Goal: Transaction & Acquisition: Purchase product/service

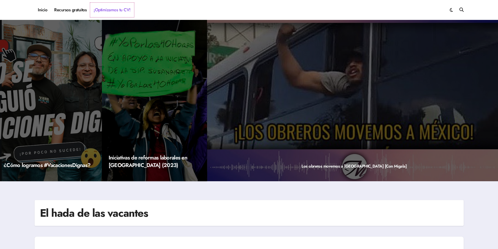
click at [106, 8] on link "¡Optimizamos tu CV!" at bounding box center [112, 10] width 44 height 14
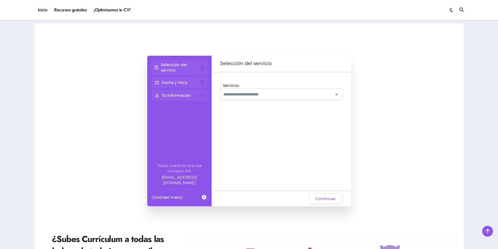
scroll to position [54, 0]
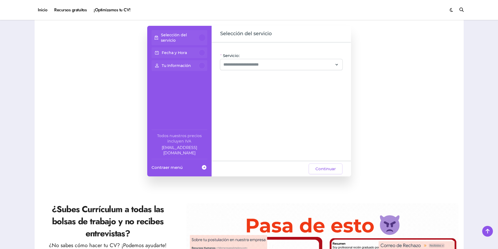
click at [201, 166] on span at bounding box center [204, 167] width 6 height 10
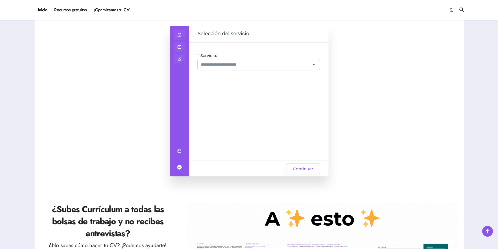
click at [178, 165] on span at bounding box center [179, 167] width 6 height 10
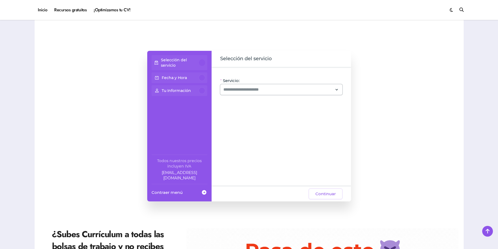
scroll to position [0, 0]
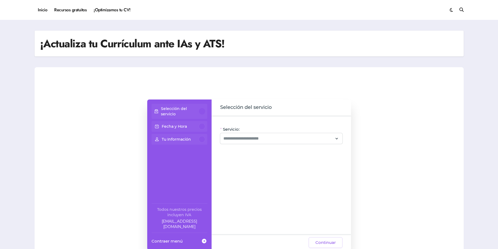
click at [192, 108] on p "Selección del servicio" at bounding box center [180, 111] width 38 height 11
click at [249, 136] on input "Servicio:" at bounding box center [279, 138] width 110 height 6
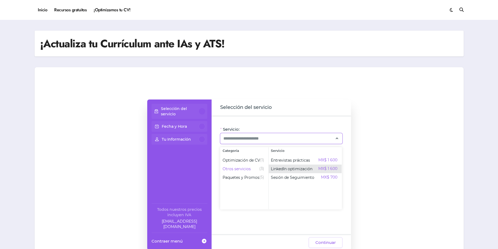
click at [285, 170] on span "LinkedIn optimización" at bounding box center [292, 168] width 42 height 5
type input "**********"
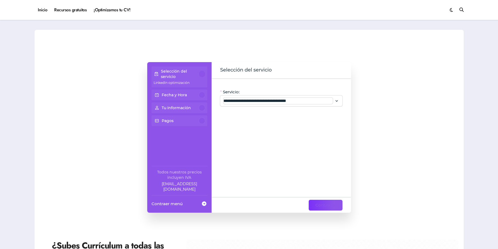
scroll to position [27, 0]
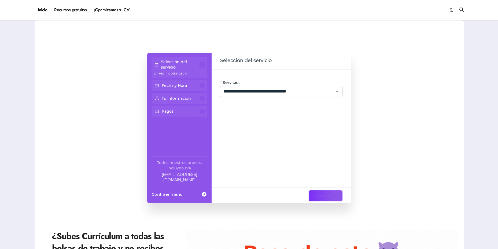
click at [327, 193] on span "Continuar" at bounding box center [326, 195] width 20 height 6
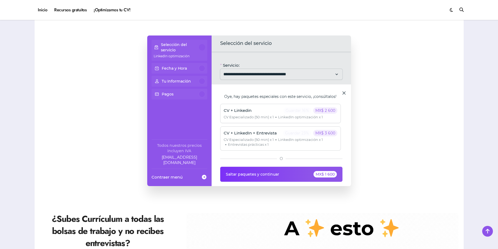
scroll to position [54, 0]
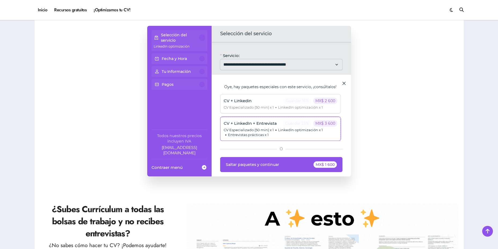
click at [298, 132] on span "LinkedIn optimización x 1" at bounding box center [298, 129] width 49 height 5
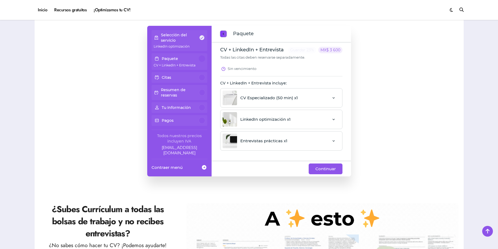
click at [223, 31] on span "previous step" at bounding box center [223, 33] width 4 height 7
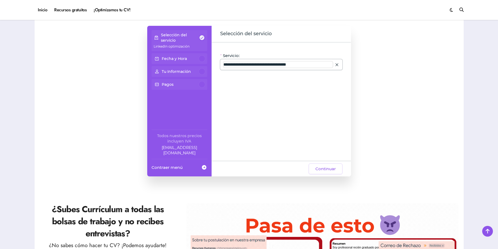
click at [251, 65] on input "**********" at bounding box center [279, 64] width 110 height 6
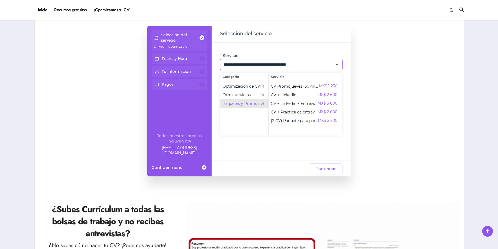
click at [242, 103] on span "Paquetes y Promos" at bounding box center [241, 103] width 37 height 5
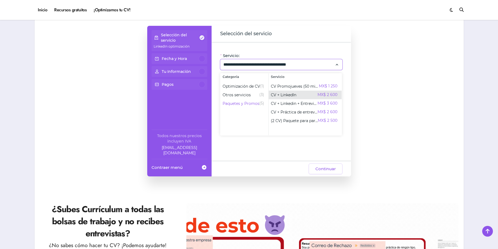
click at [316, 94] on div "CV + LinkedIn MX$ 2 600" at bounding box center [304, 95] width 67 height 6
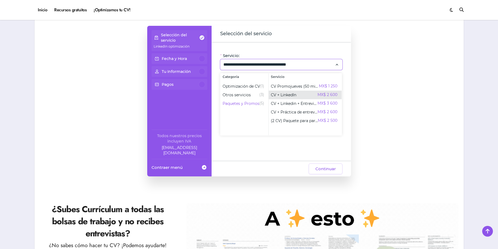
type input "**********"
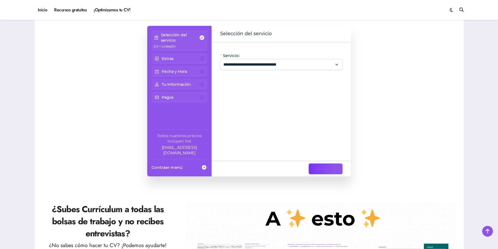
click at [325, 166] on span "Continuar" at bounding box center [326, 168] width 20 height 6
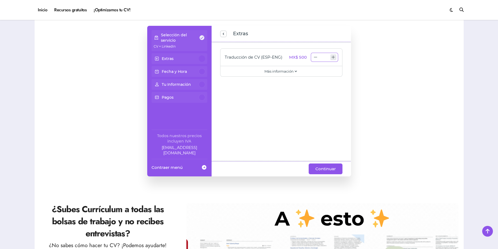
type input "*"
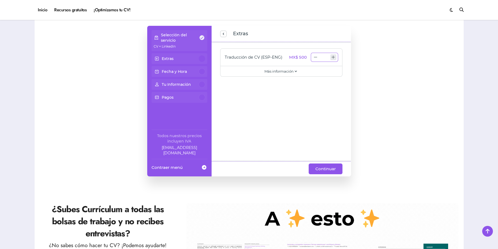
click at [335, 58] on icon "increase number" at bounding box center [333, 57] width 4 height 4
click at [334, 168] on span "Continuar" at bounding box center [326, 168] width 20 height 6
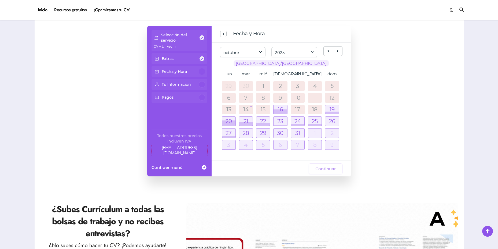
click at [181, 153] on link "[EMAIL_ADDRESS][DOMAIN_NAME]" at bounding box center [180, 150] width 56 height 11
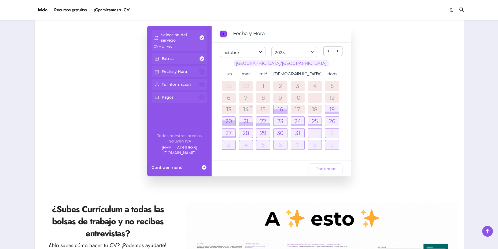
click at [224, 34] on span "previous step" at bounding box center [223, 33] width 4 height 7
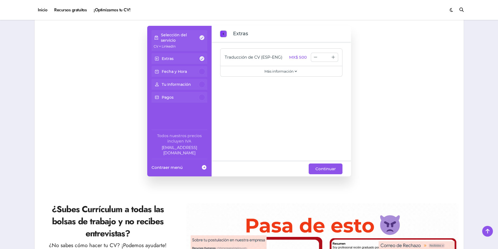
click at [226, 34] on button "previous step" at bounding box center [223, 34] width 6 height 6
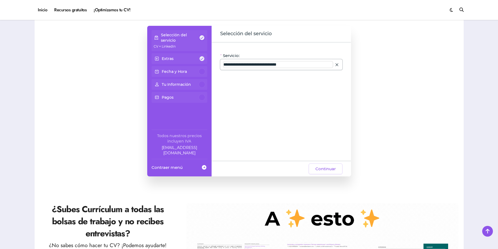
click at [260, 63] on input "**********" at bounding box center [279, 64] width 110 height 6
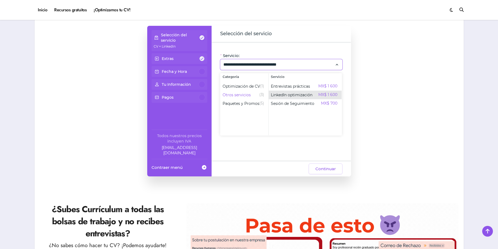
click at [287, 93] on span "LinkedIn optimización" at bounding box center [292, 94] width 42 height 5
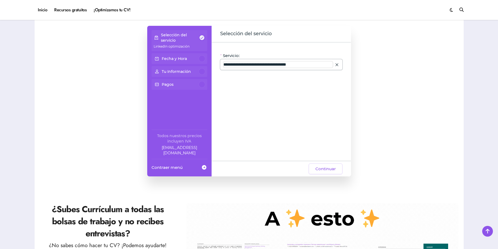
click at [291, 65] on input "**********" at bounding box center [279, 64] width 110 height 6
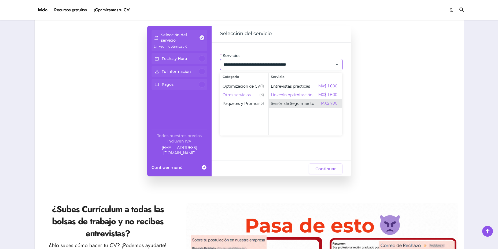
click at [313, 100] on div "Sesión de Seguimiento MX$ 700" at bounding box center [304, 103] width 67 height 6
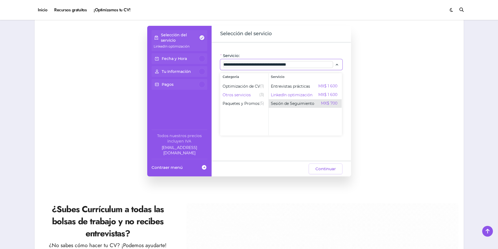
type input "**********"
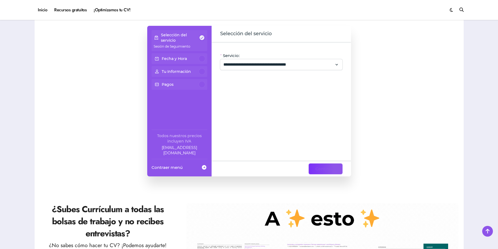
click at [324, 165] on button "Continuar" at bounding box center [326, 168] width 34 height 11
